Goal: Browse casually

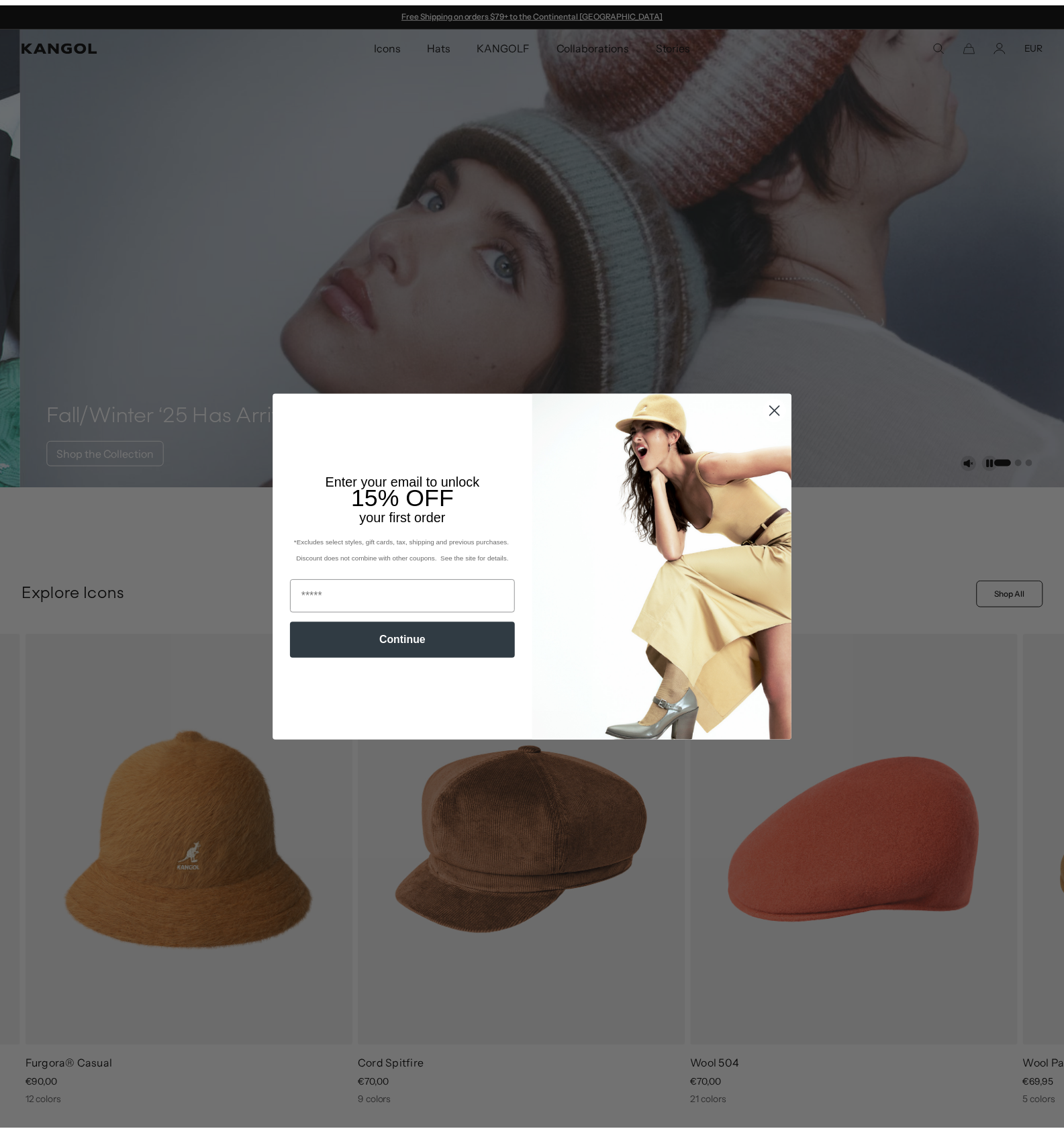
scroll to position [0, 277]
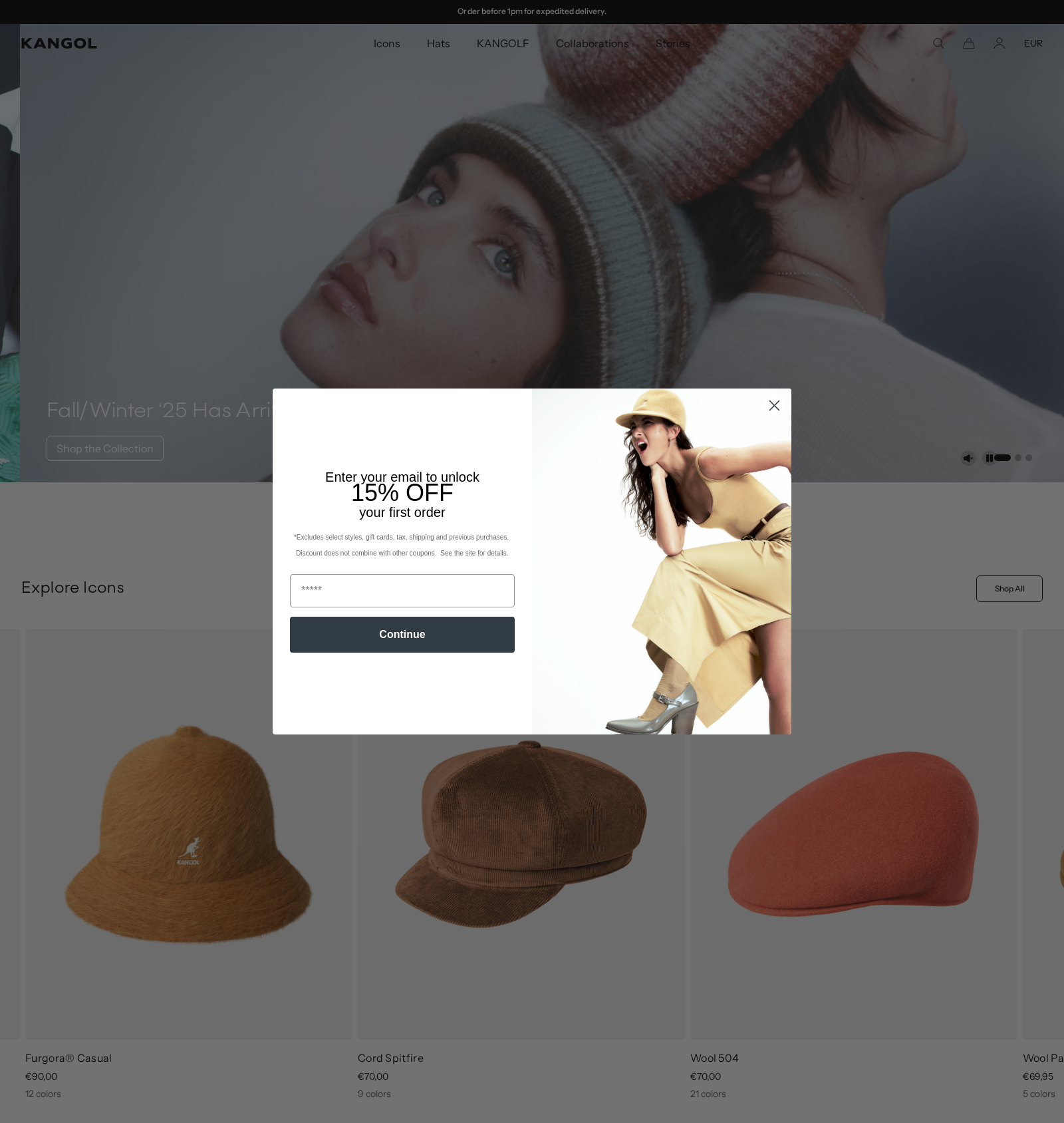
click at [778, 403] on circle "Close dialog" at bounding box center [774, 405] width 22 height 22
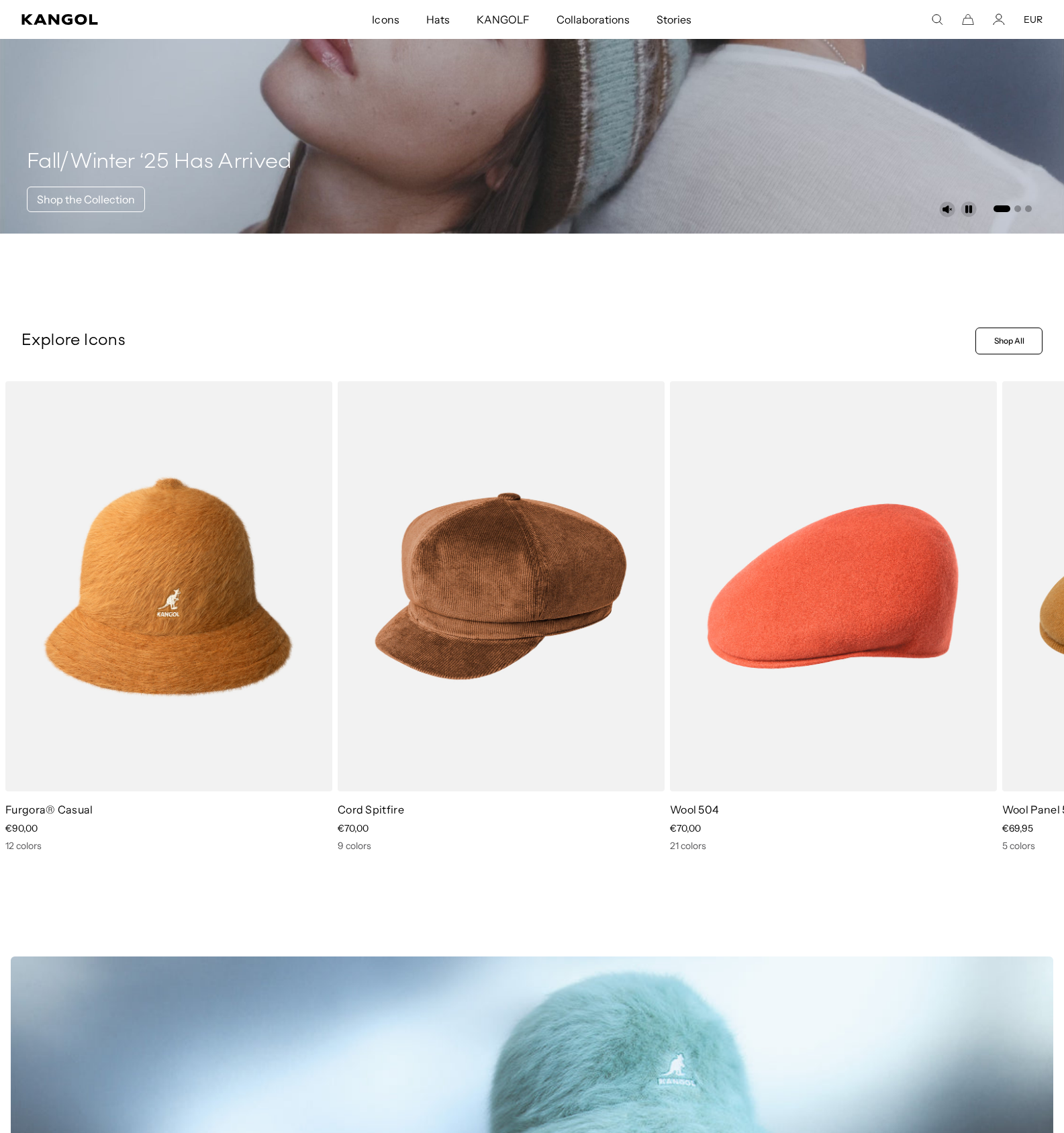
scroll to position [0, 0]
click at [1034, 626] on icon at bounding box center [1032, 628] width 7 height 6
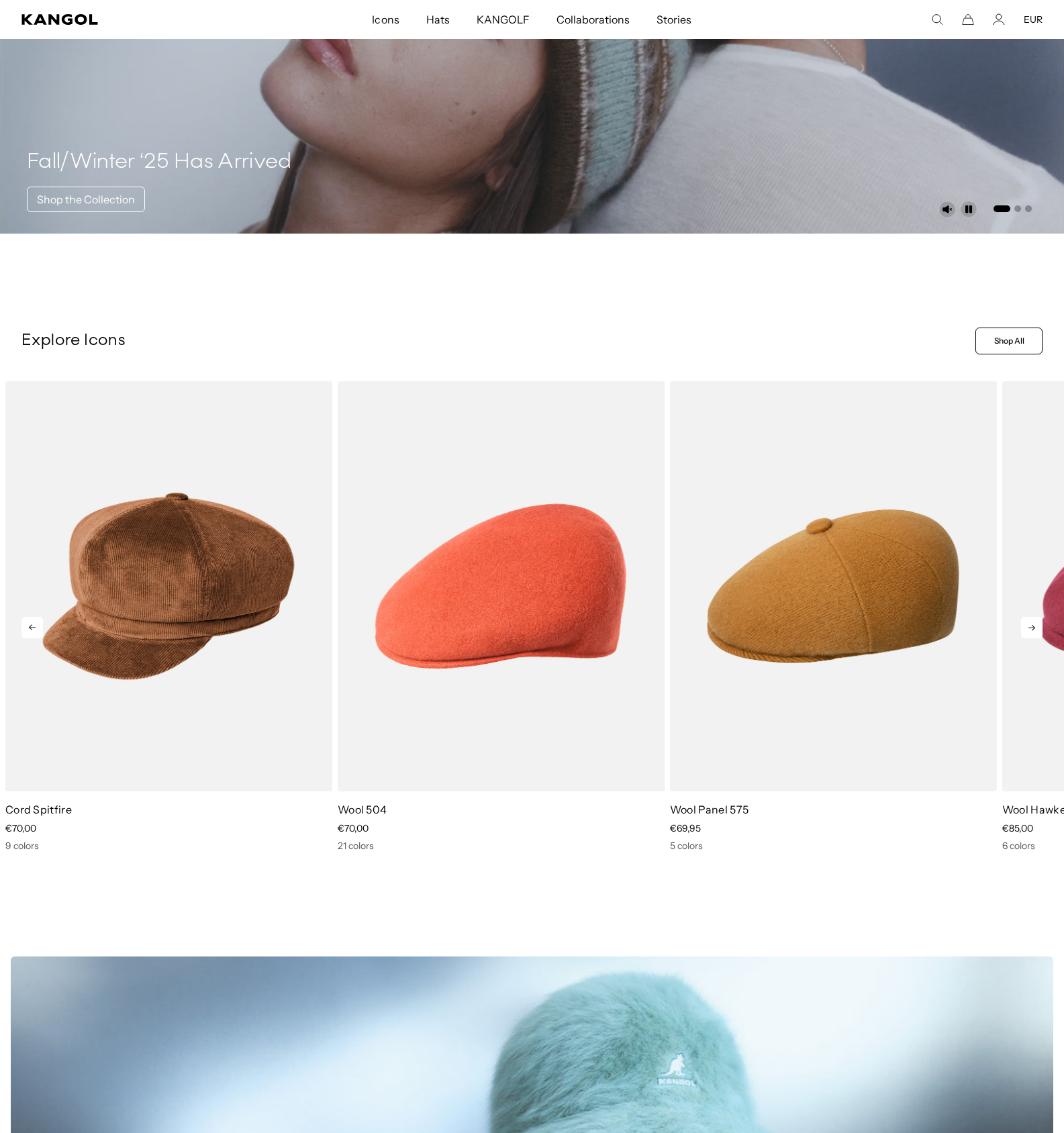
click at [1034, 626] on icon at bounding box center [1032, 628] width 7 height 6
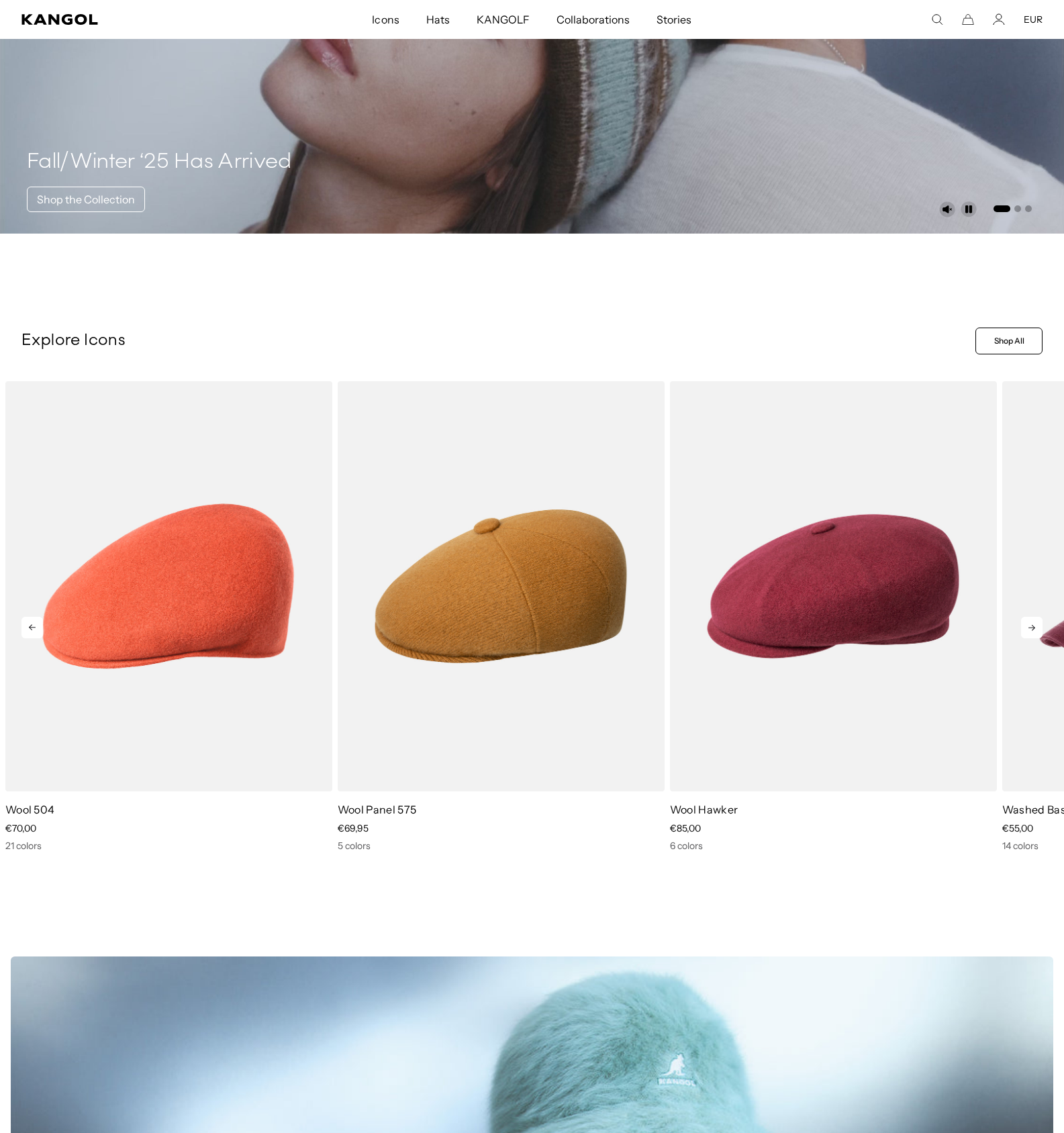
click at [1034, 626] on icon at bounding box center [1032, 628] width 7 height 6
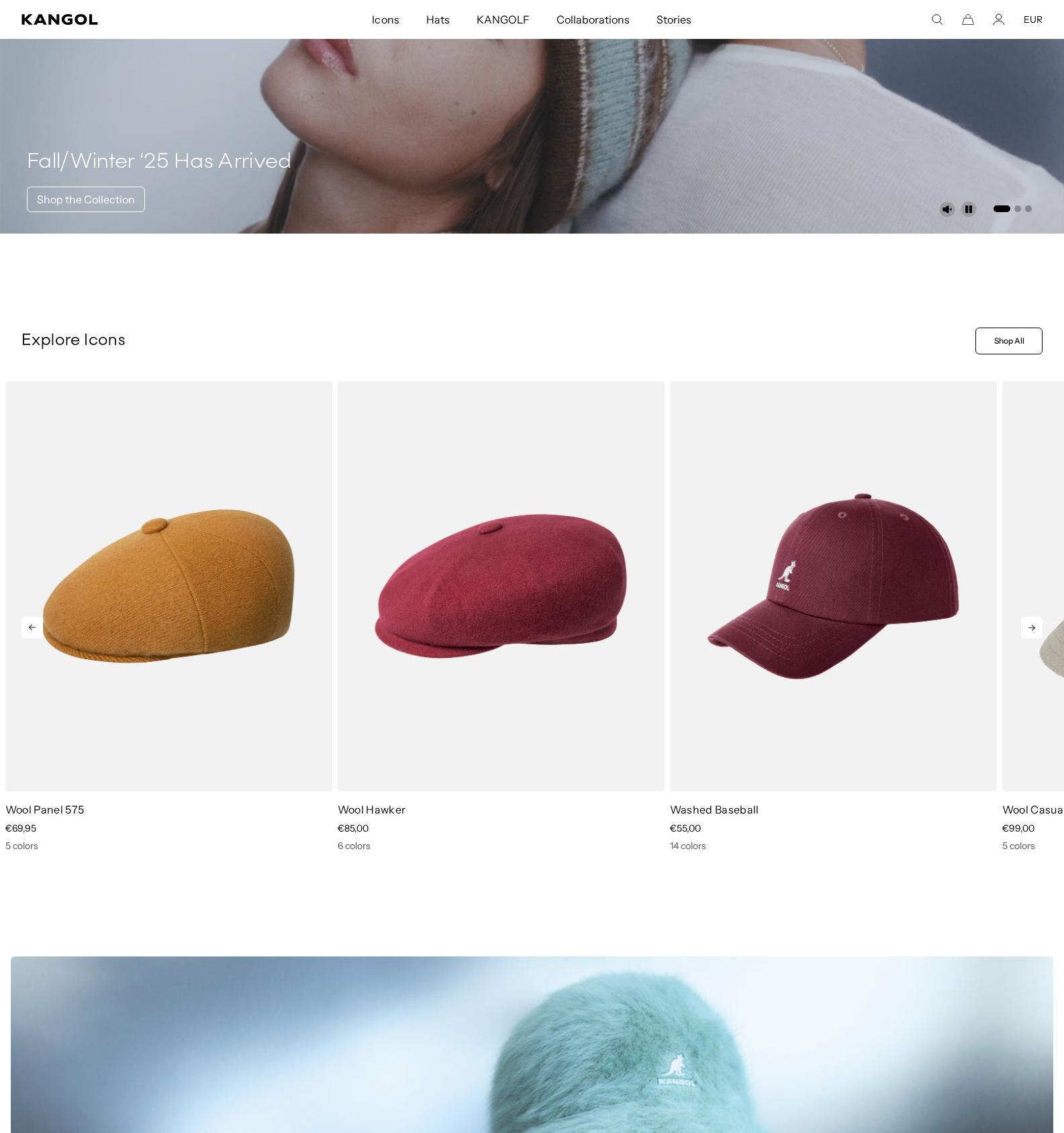
scroll to position [0, 277]
click at [1034, 626] on icon at bounding box center [1032, 628] width 7 height 6
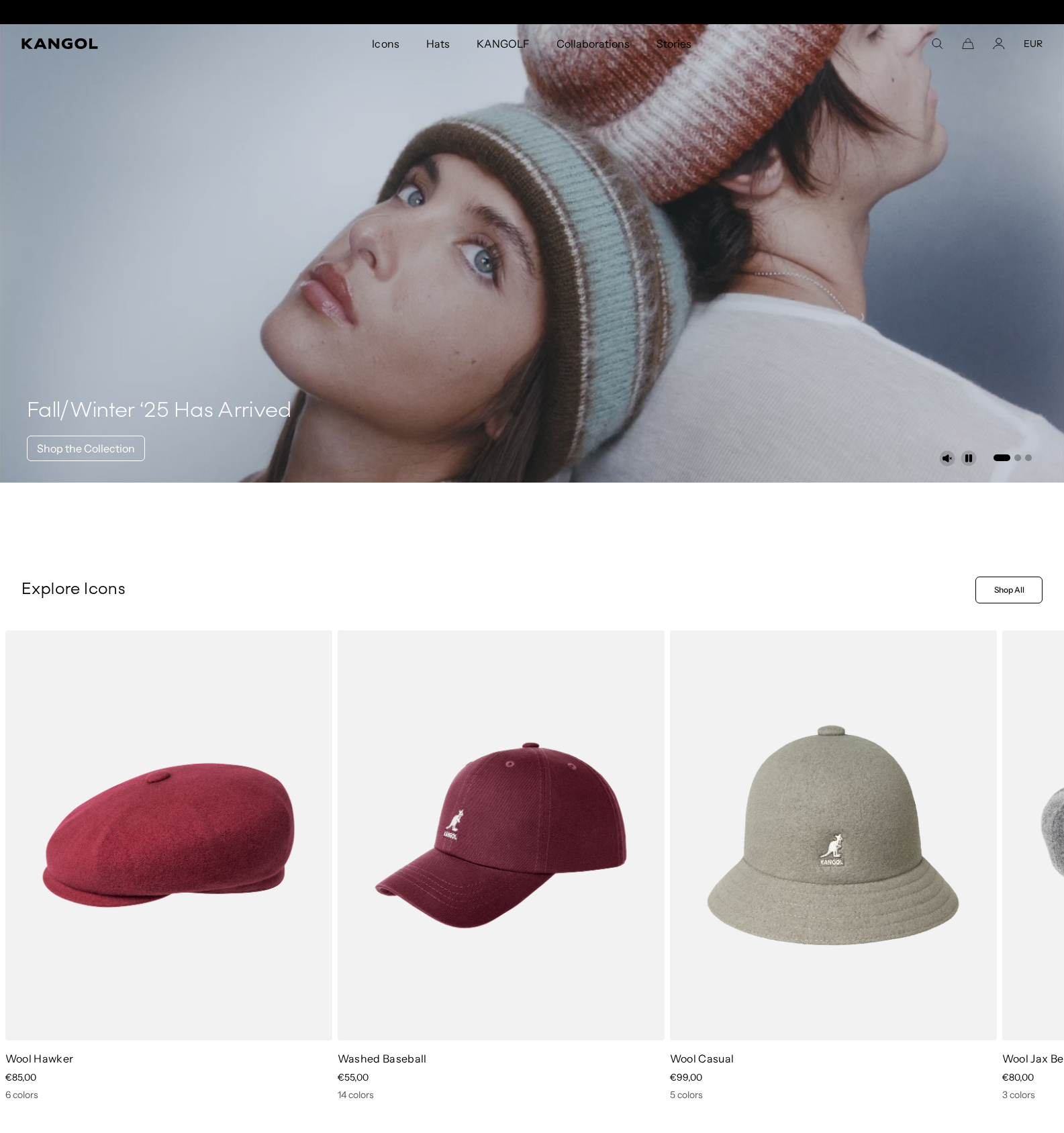
scroll to position [0, 0]
click at [631, 592] on p "Explore Icons" at bounding box center [496, 590] width 949 height 20
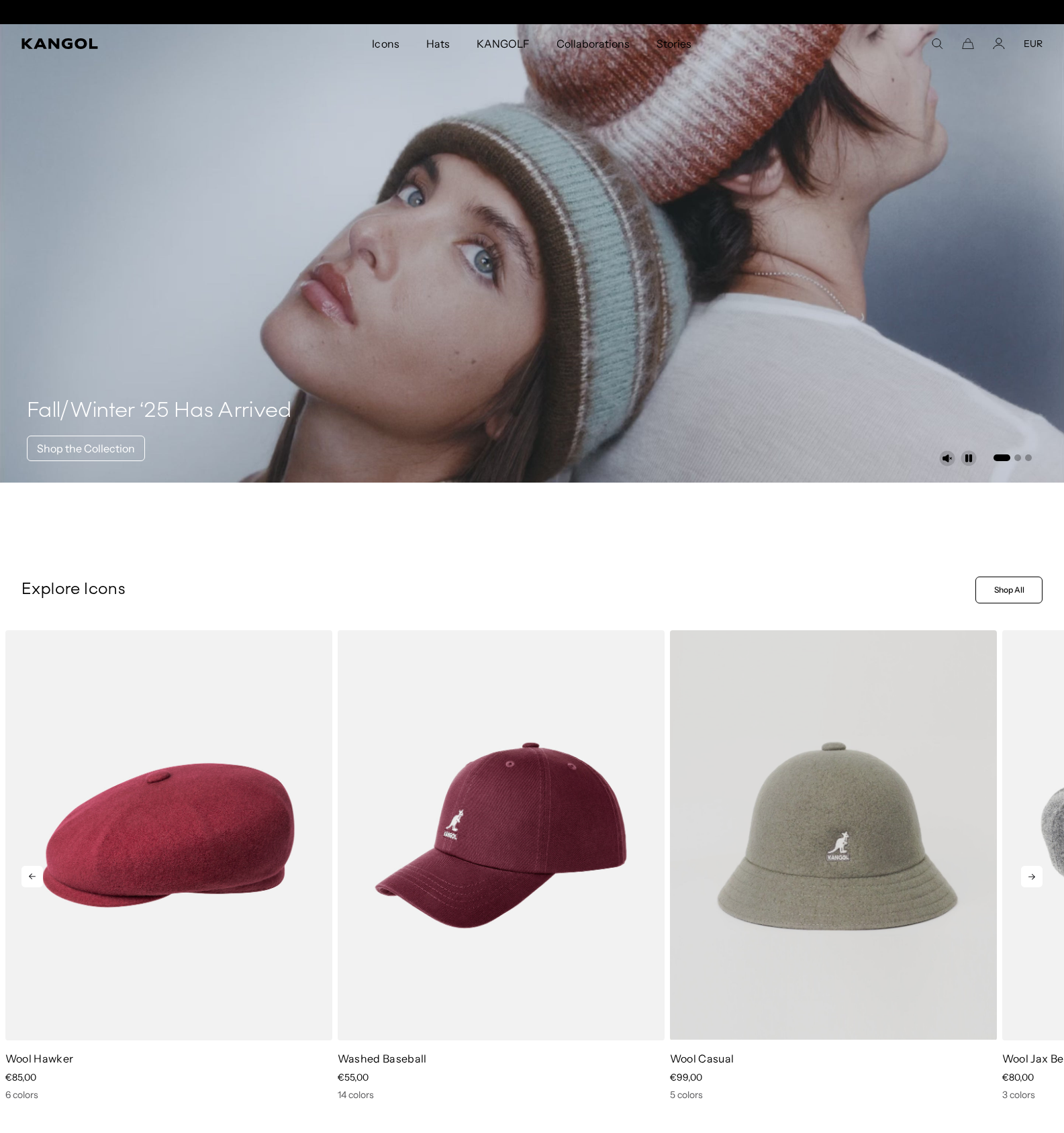
scroll to position [0, 277]
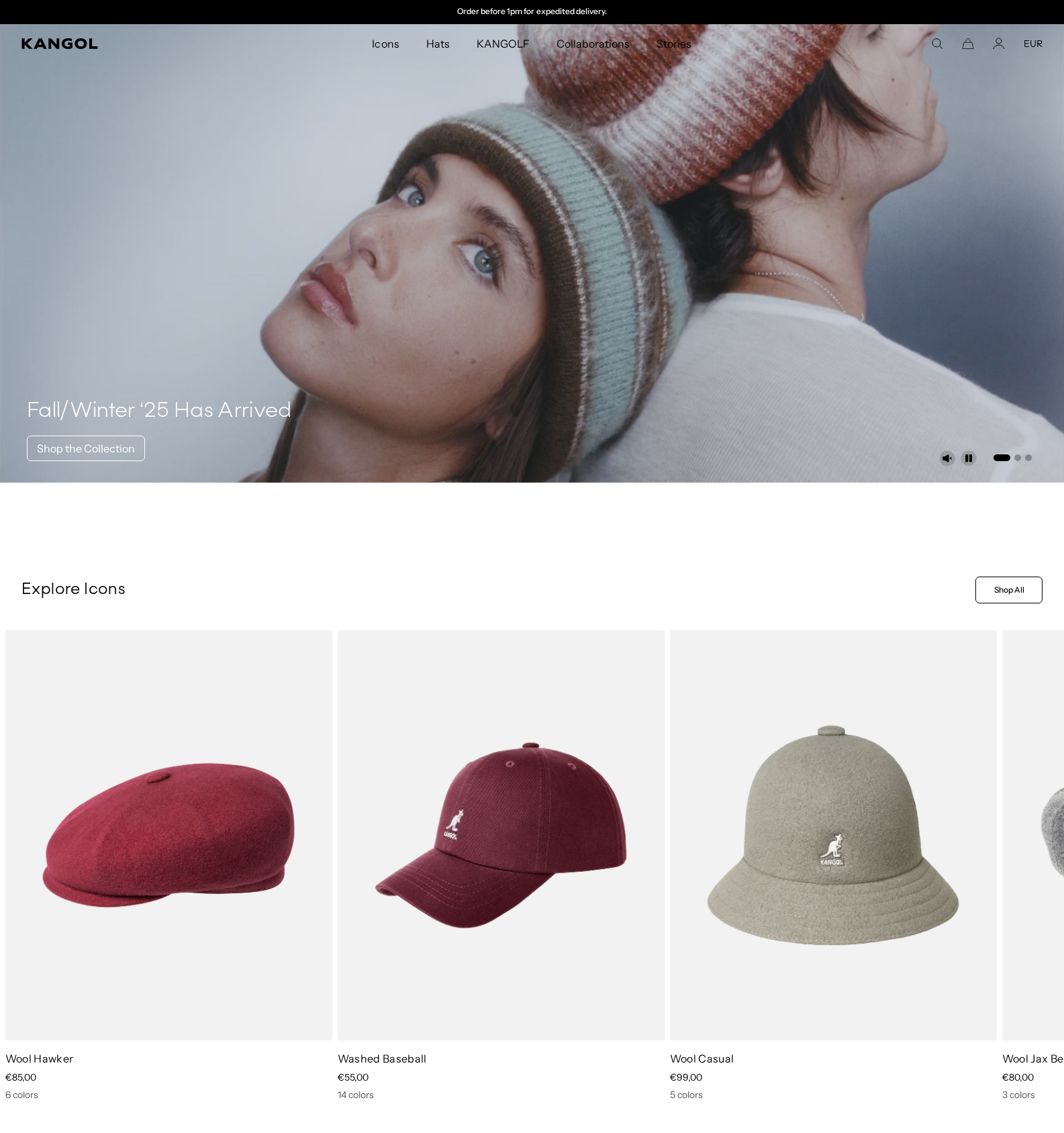
click at [546, 578] on div "Explore Icons Shop All Shop All" at bounding box center [532, 590] width 1064 height 27
